Goal: Task Accomplishment & Management: Manage account settings

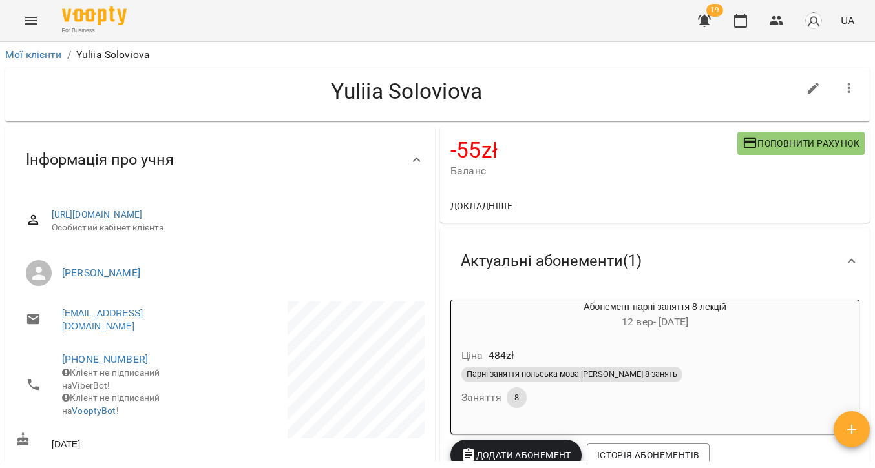
click at [36, 20] on icon "Menu" at bounding box center [31, 21] width 12 height 8
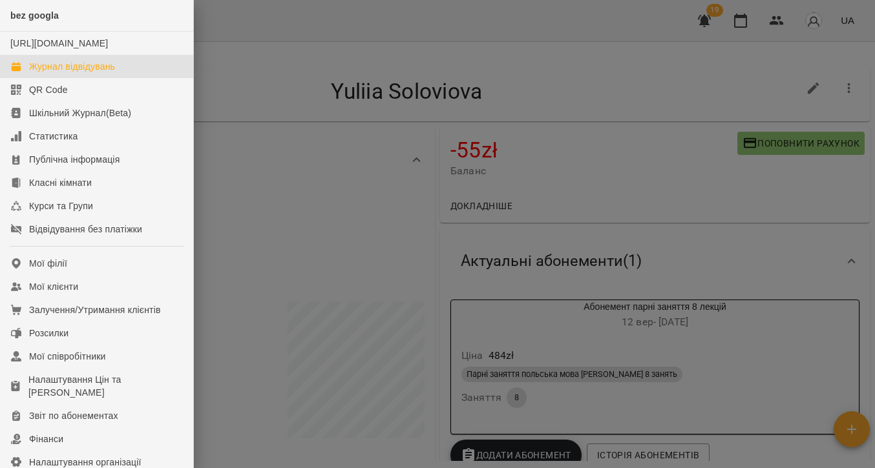
click at [75, 73] on div "Журнал відвідувань" at bounding box center [72, 66] width 86 height 13
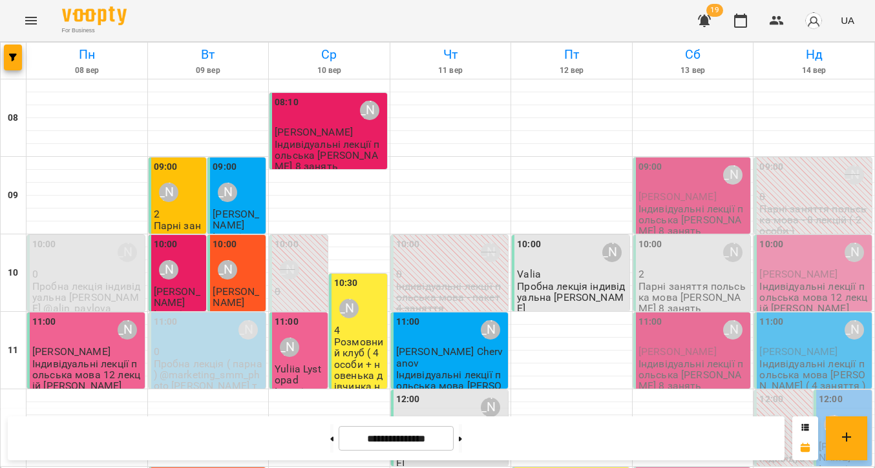
click at [710, 205] on p "Індивідуальні лекції польська [PERSON_NAME] 8 занять" at bounding box center [693, 221] width 110 height 34
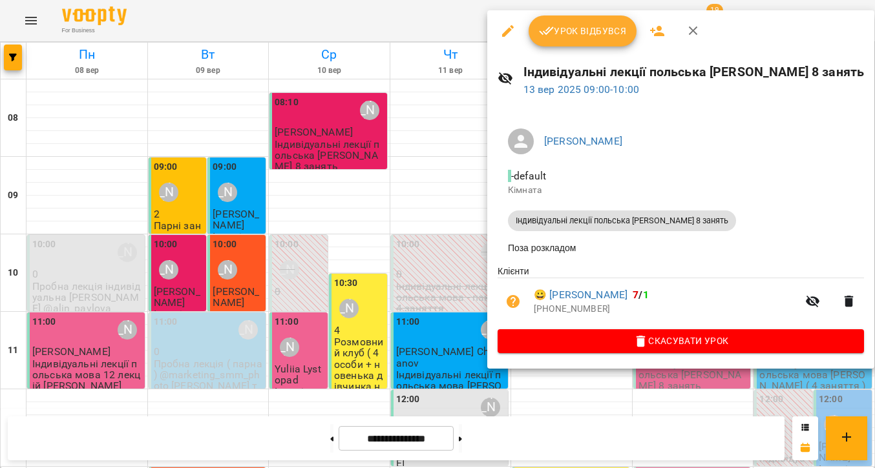
click at [602, 39] on button "Урок відбувся" at bounding box center [583, 31] width 109 height 31
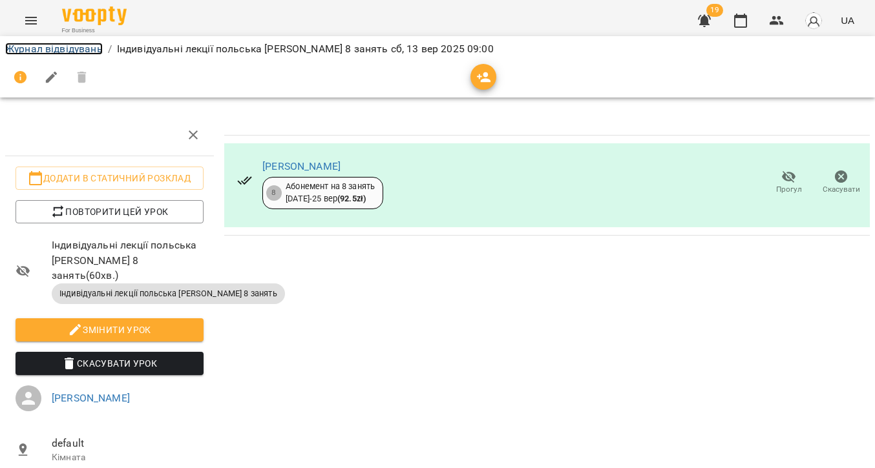
click at [62, 51] on link "Журнал відвідувань" at bounding box center [54, 49] width 98 height 12
